Goal: Find contact information: Find contact information

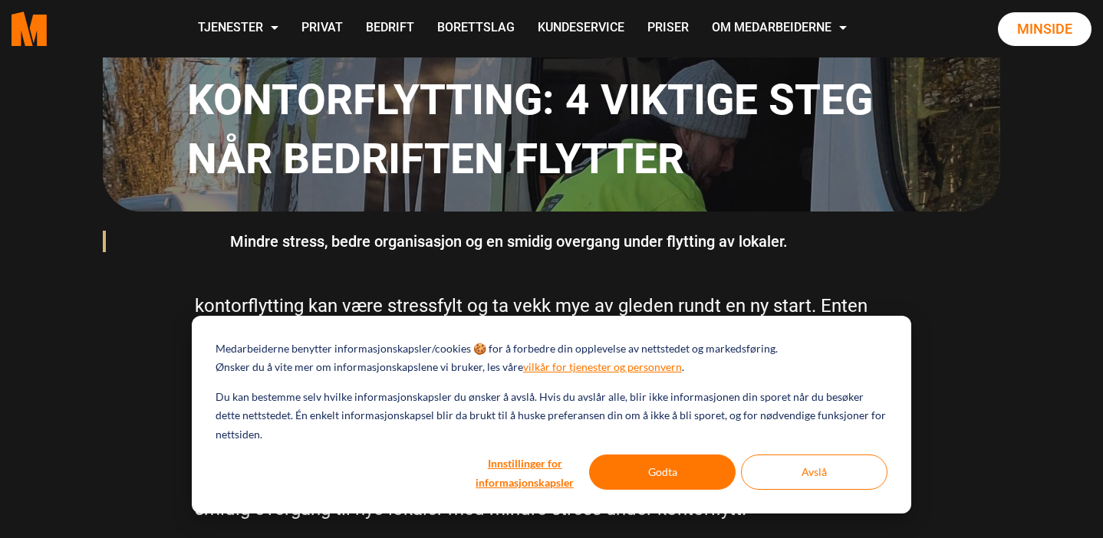
scroll to position [345, 0]
click at [650, 468] on button "Godta" at bounding box center [662, 472] width 147 height 35
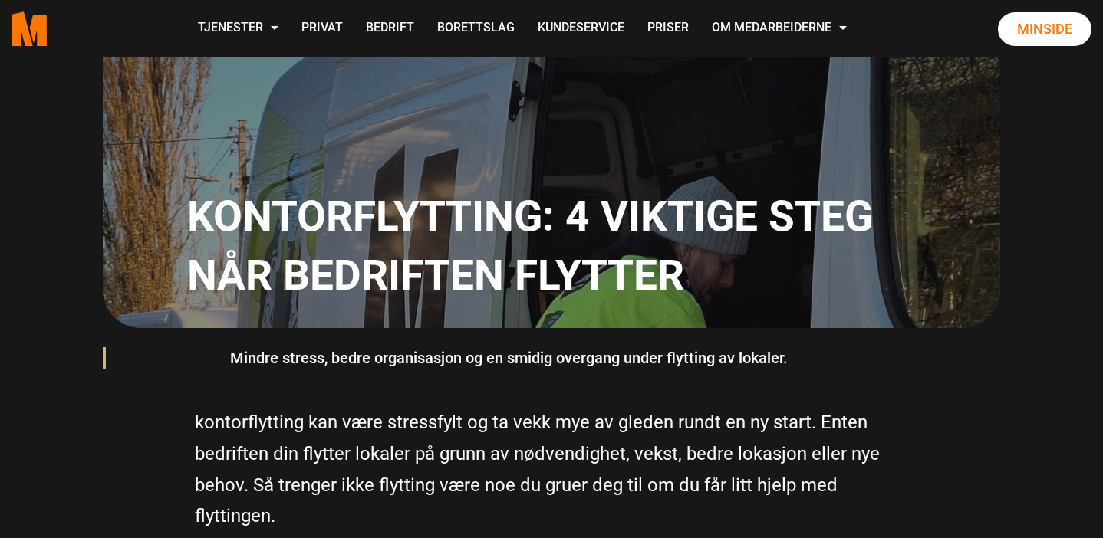
scroll to position [231, 0]
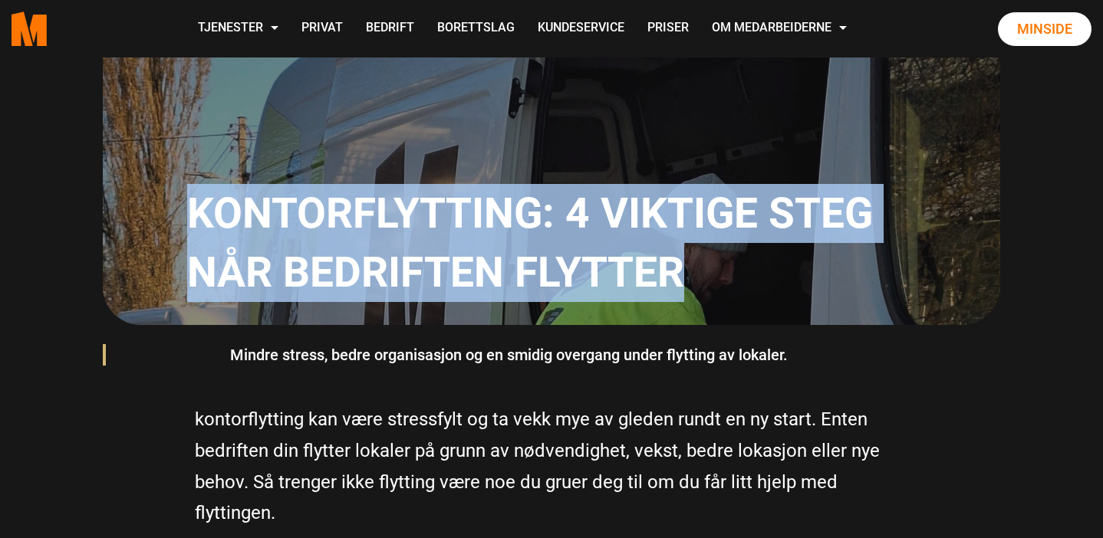
drag, startPoint x: 696, startPoint y: 268, endPoint x: 184, endPoint y: 199, distance: 516.3
click at [184, 199] on div "Kontorflytting: 4 viktige steg når bedriften flytter" at bounding box center [551, 114] width 897 height 422
copy h1 "Kontorflytting: 4 viktige steg når bedriften flytter"
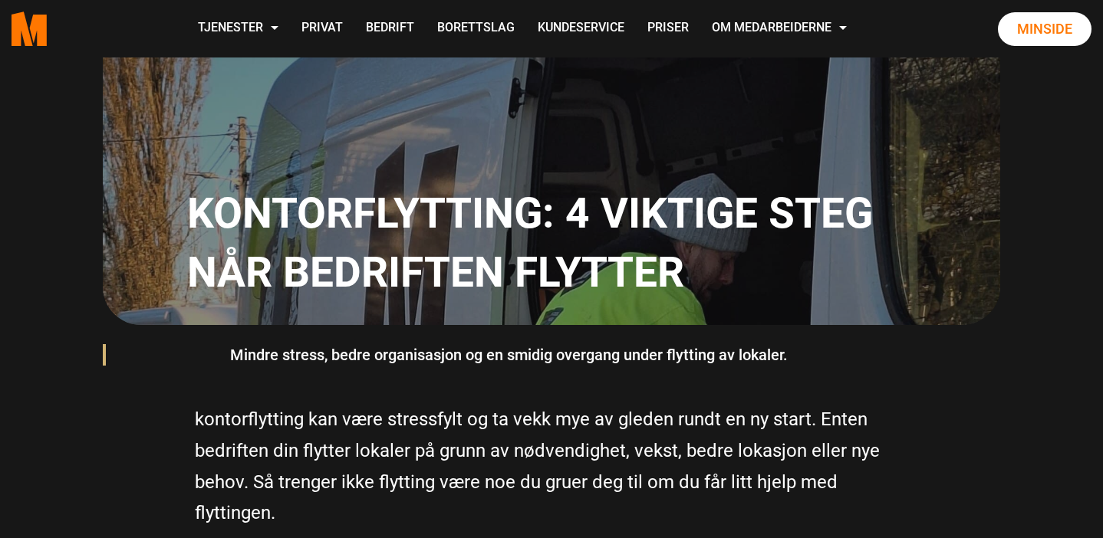
click at [848, 340] on blockquote "Mindre stress, bedre organisasjon og en smidig overgang under flytting av lokal…" at bounding box center [551, 355] width 673 height 37
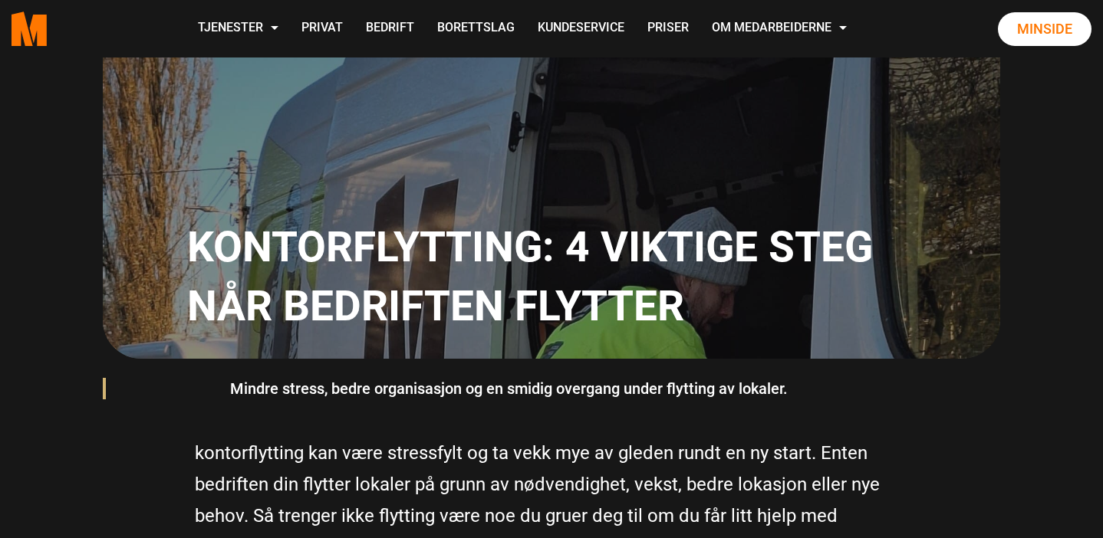
scroll to position [202, 0]
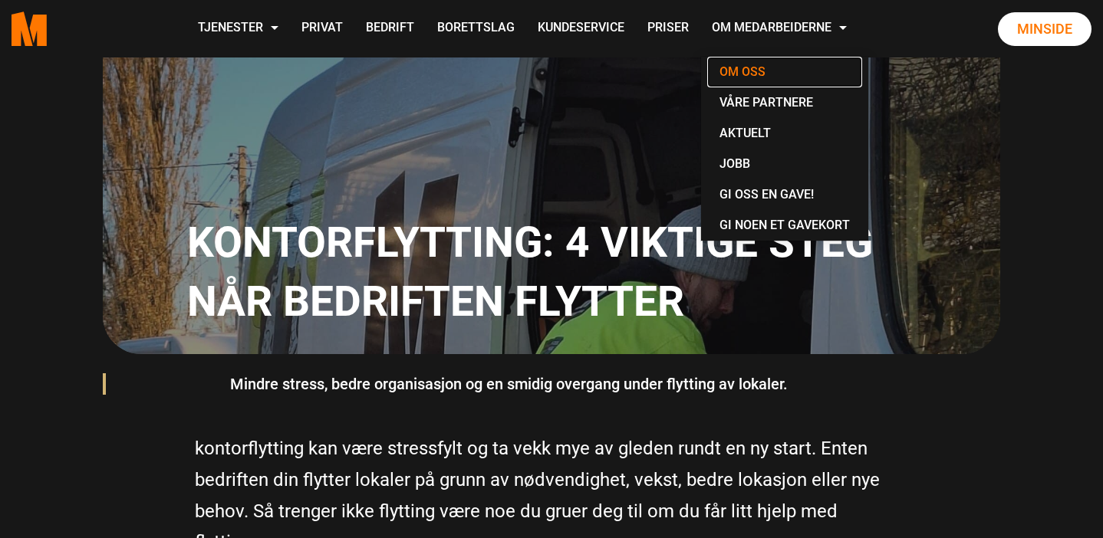
click at [743, 75] on link "Om oss" at bounding box center [784, 72] width 155 height 31
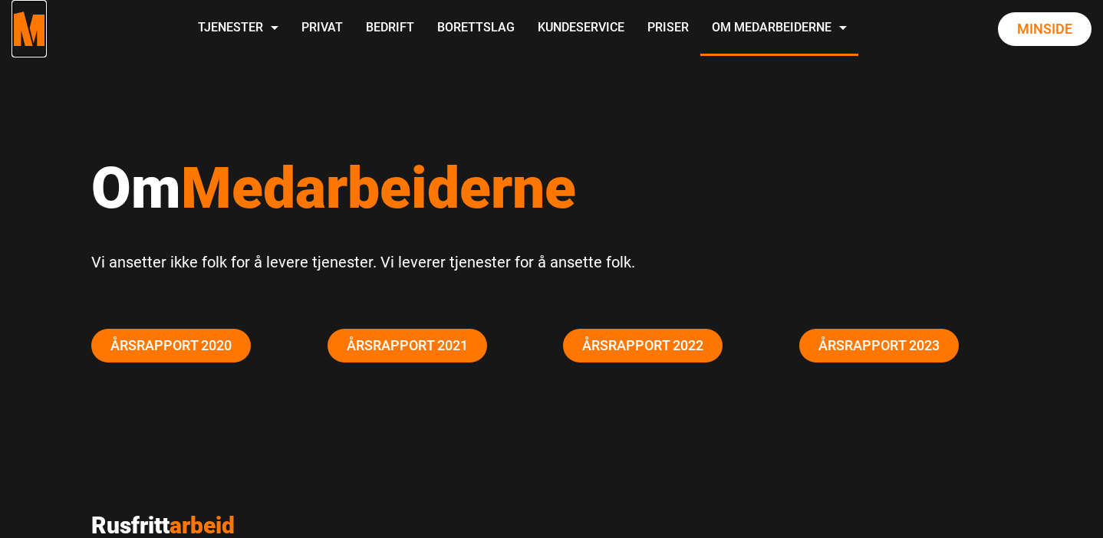
click at [34, 44] on icon ".cls-1{filter:url(#drop-shadow-2)}.cls-1,.cls-2{fill:#ff7700;stroke-width:0px}.…" at bounding box center [29, 29] width 35 height 35
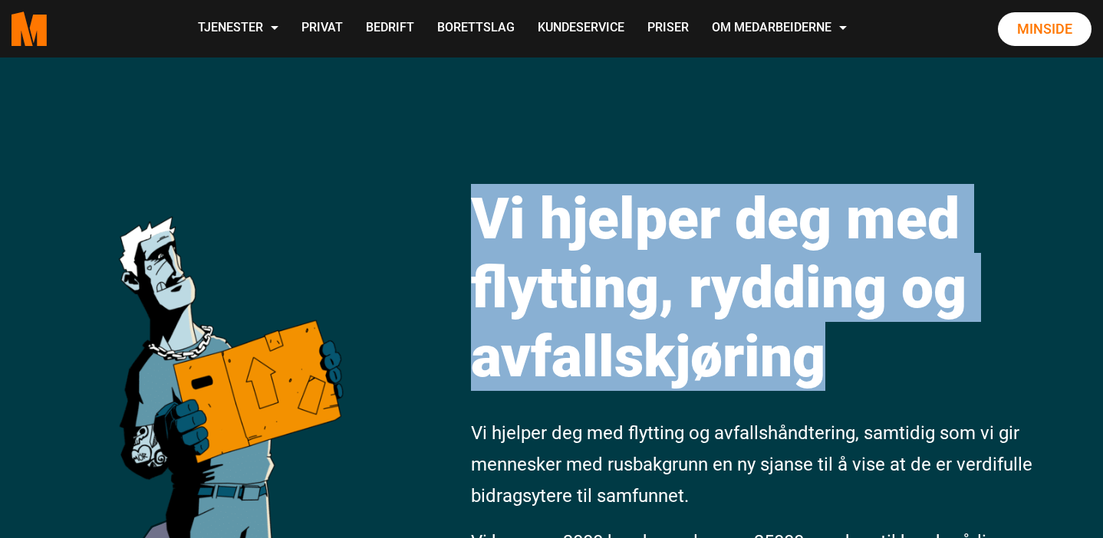
drag, startPoint x: 833, startPoint y: 377, endPoint x: 424, endPoint y: 241, distance: 430.8
click at [424, 241] on div "Vi hjelper deg med flytting, rydding og avfallskjøring Vi hjelper deg med flytt…" at bounding box center [551, 416] width 1103 height 716
copy h1 "Vi hjelper deg med flytting, rydding og avfallskjøring"
click at [860, 380] on h1 "Vi hjelper deg med flytting, rydding og avfallskjøring" at bounding box center [781, 287] width 621 height 207
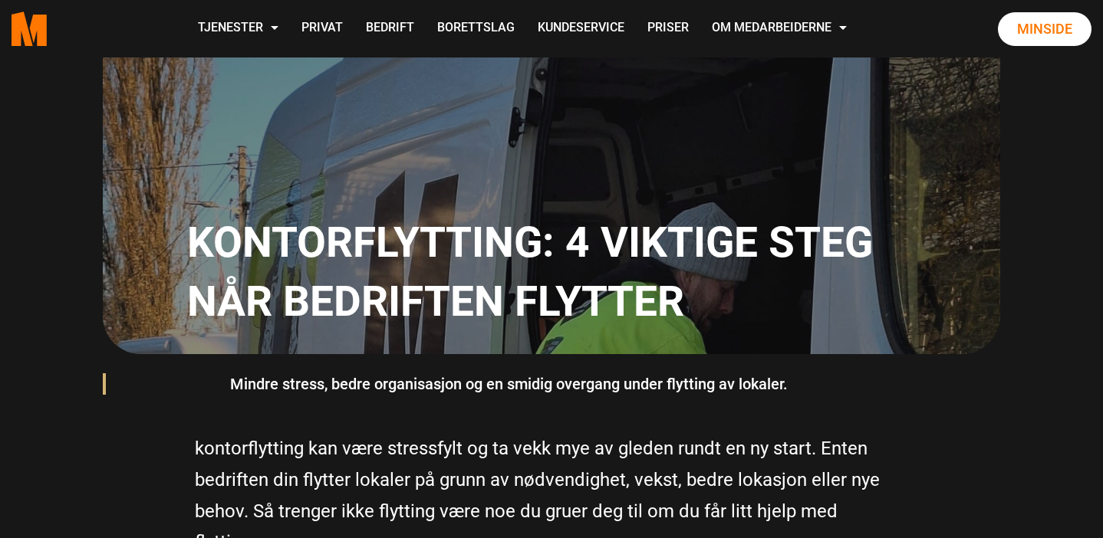
click at [908, 397] on div "Mindre stress, bedre organisasjon og en smidig overgang under flytting av lokal…" at bounding box center [551, 384] width 920 height 60
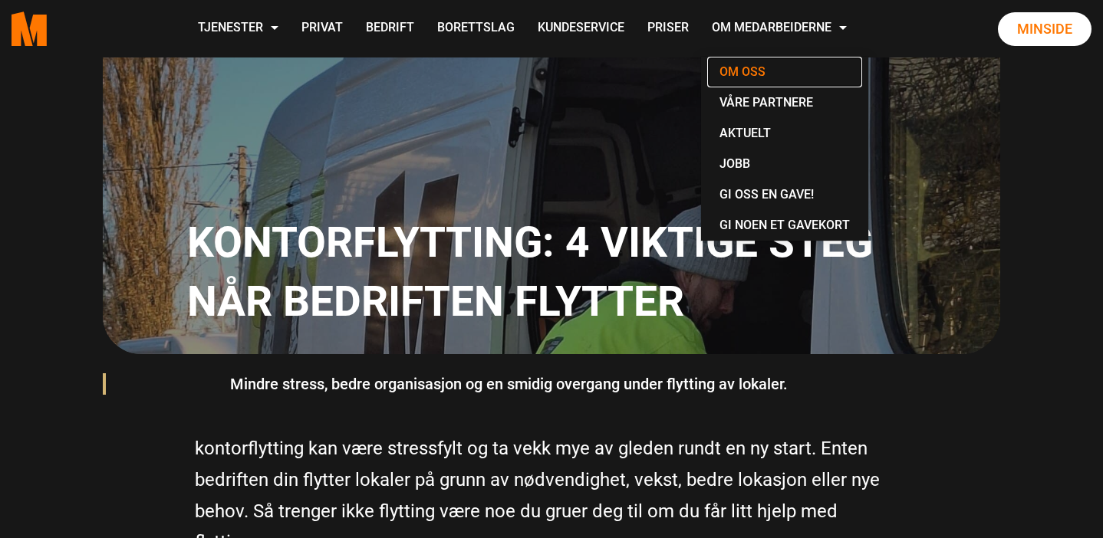
click at [749, 68] on link "Om oss" at bounding box center [784, 72] width 155 height 31
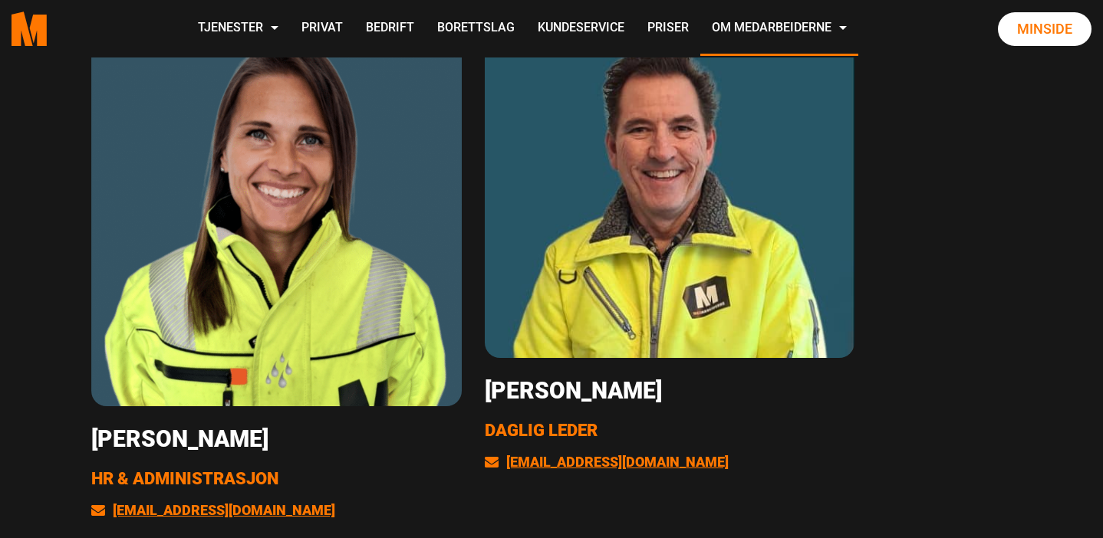
scroll to position [3100, 0]
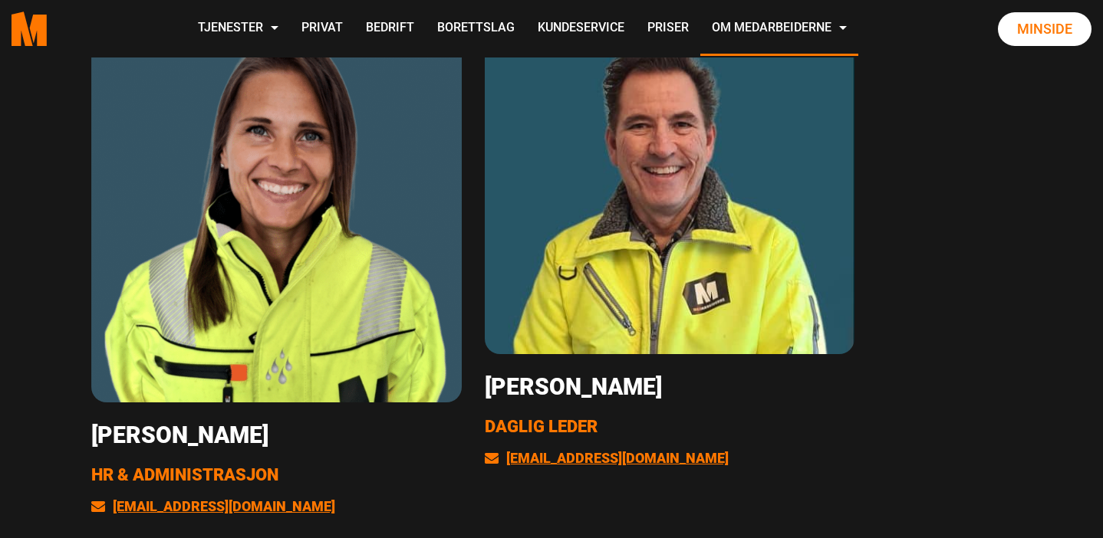
drag, startPoint x: 691, startPoint y: 459, endPoint x: 465, endPoint y: 424, distance: 229.0
click at [725, 456] on p "leder@medarbeiderne.no" at bounding box center [670, 458] width 370 height 26
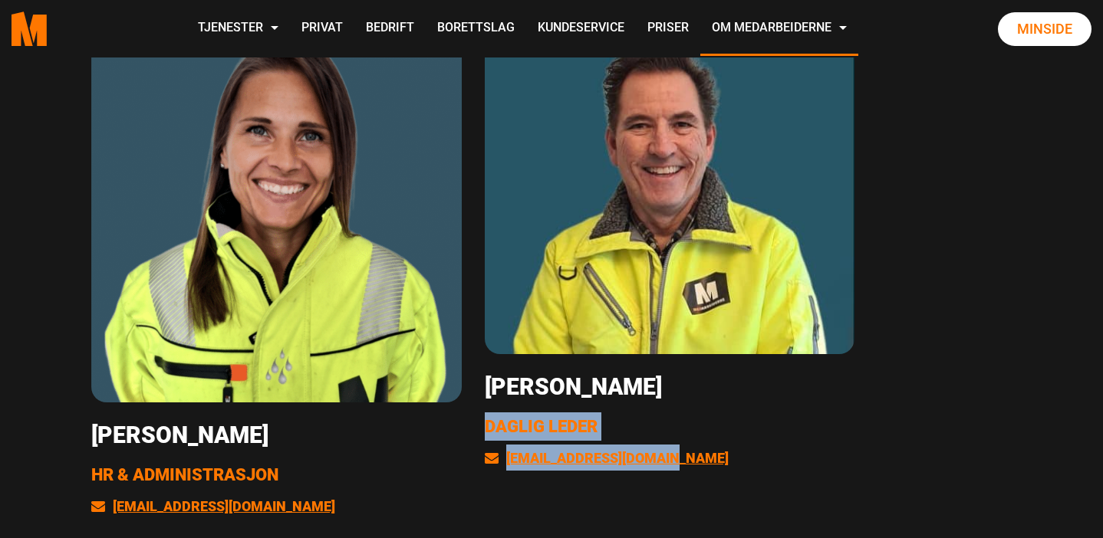
drag, startPoint x: 691, startPoint y: 461, endPoint x: 476, endPoint y: 420, distance: 218.6
click at [476, 420] on div "Hans Salomonsen Daglig leder leder@medarbeiderne.no" at bounding box center [670, 237] width 394 height 506
copy div "Daglig leder leder@medarbeiderne.no"
click at [865, 453] on div "Hans Salomonsen Daglig leder leder@medarbeiderne.no" at bounding box center [670, 237] width 394 height 506
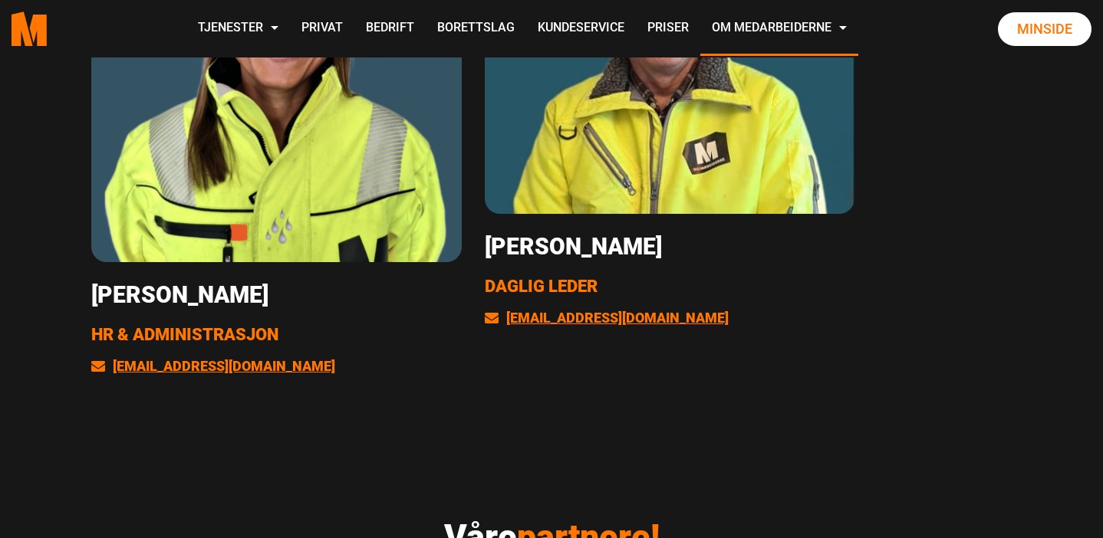
scroll to position [3248, 0]
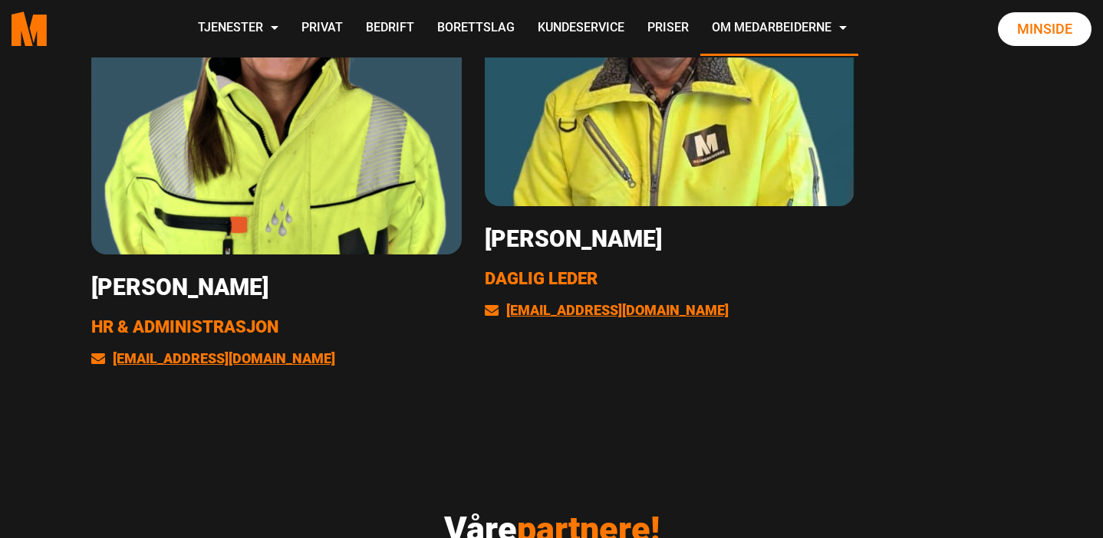
click at [552, 276] on span "Daglig leder" at bounding box center [541, 278] width 113 height 19
click at [558, 239] on h3 "Hans Salomonsen" at bounding box center [670, 240] width 370 height 28
click at [596, 159] on img at bounding box center [670, 21] width 370 height 370
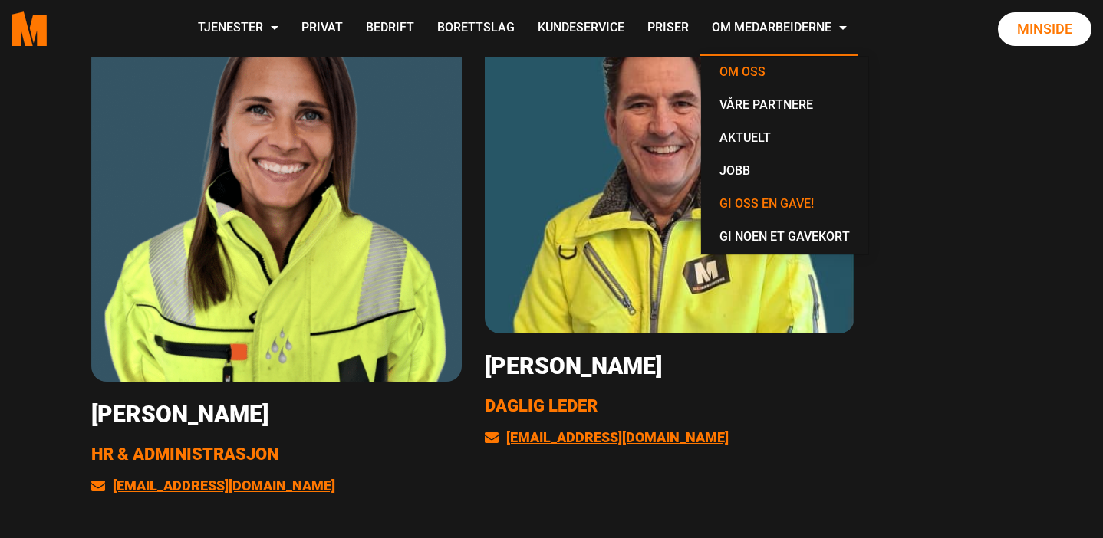
scroll to position [3121, 0]
